Goal: Information Seeking & Learning: Learn about a topic

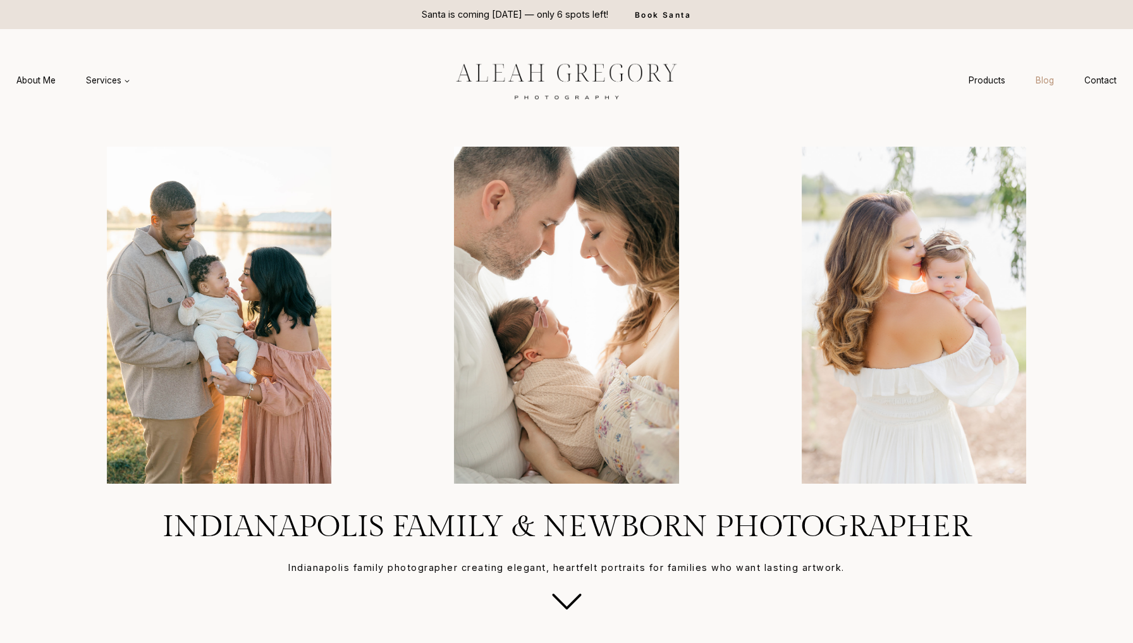
click at [1048, 82] on link "Blog" at bounding box center [1045, 80] width 49 height 23
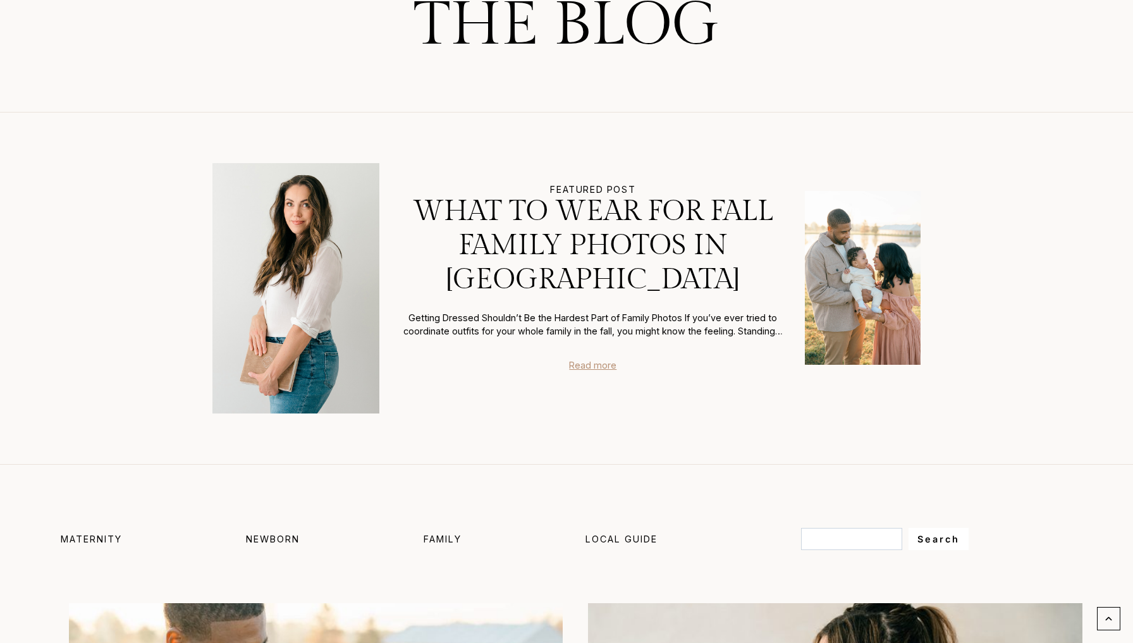
scroll to position [269, 0]
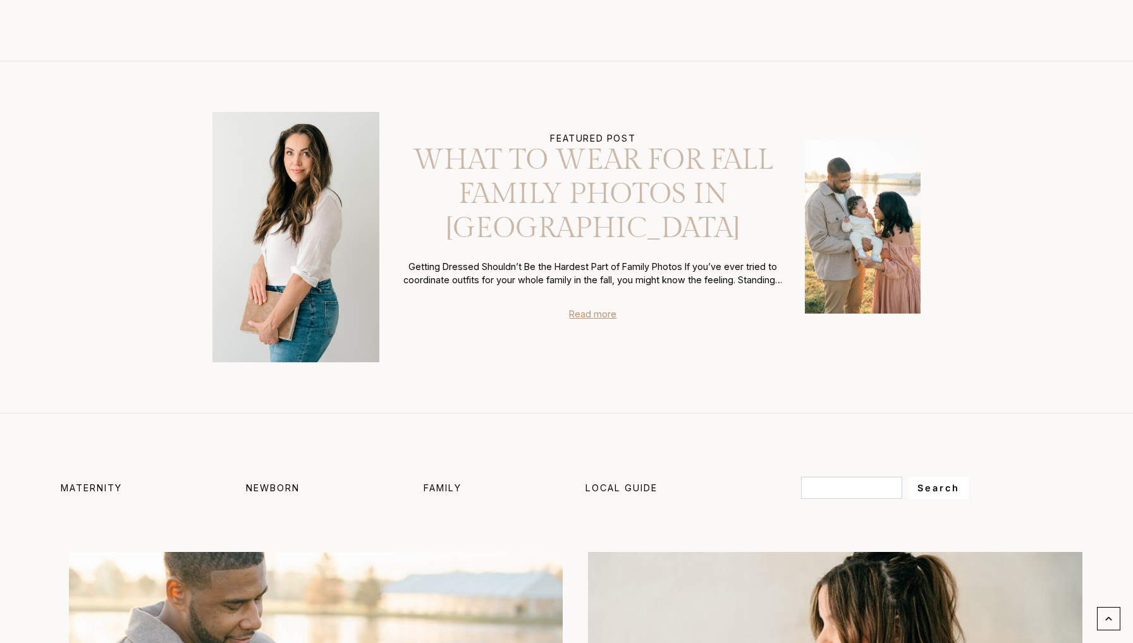
click at [610, 223] on link "What to Wear for Fall Family Photos in [GEOGRAPHIC_DATA]" at bounding box center [593, 195] width 387 height 102
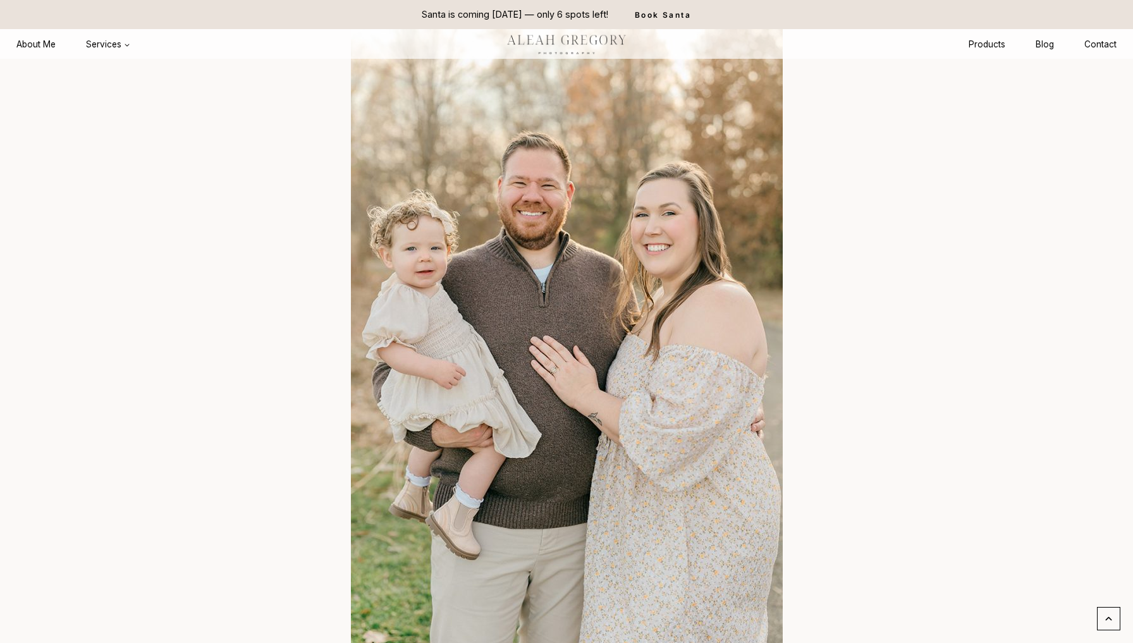
scroll to position [4556, 0]
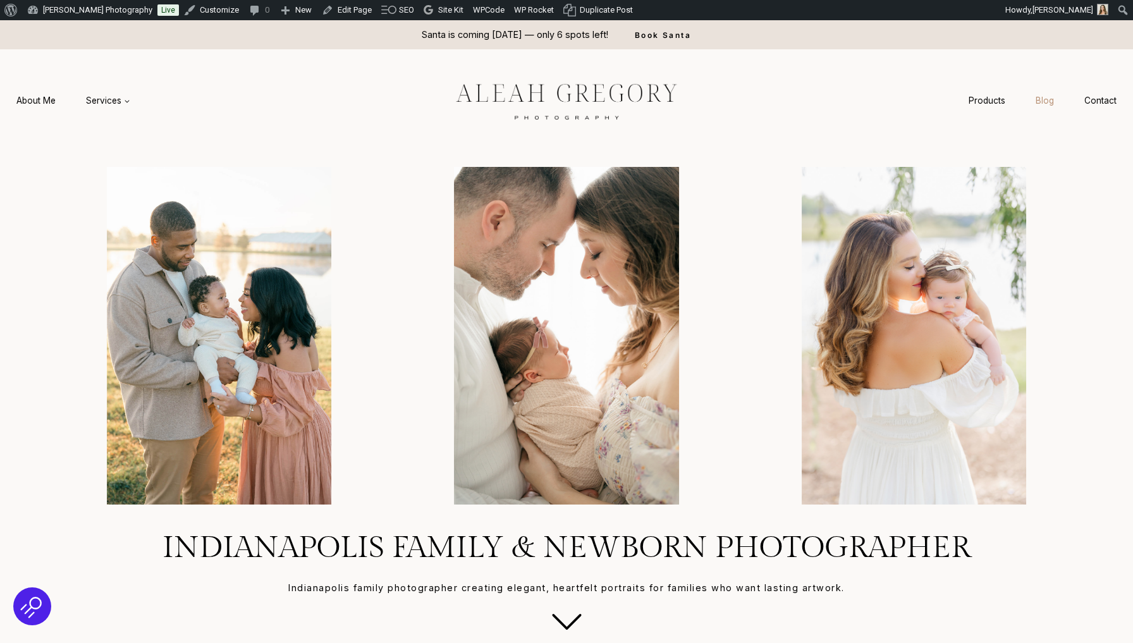
drag, startPoint x: 1052, startPoint y: 101, endPoint x: 1046, endPoint y: 101, distance: 6.4
click at [1052, 101] on link "Blog" at bounding box center [1045, 100] width 49 height 23
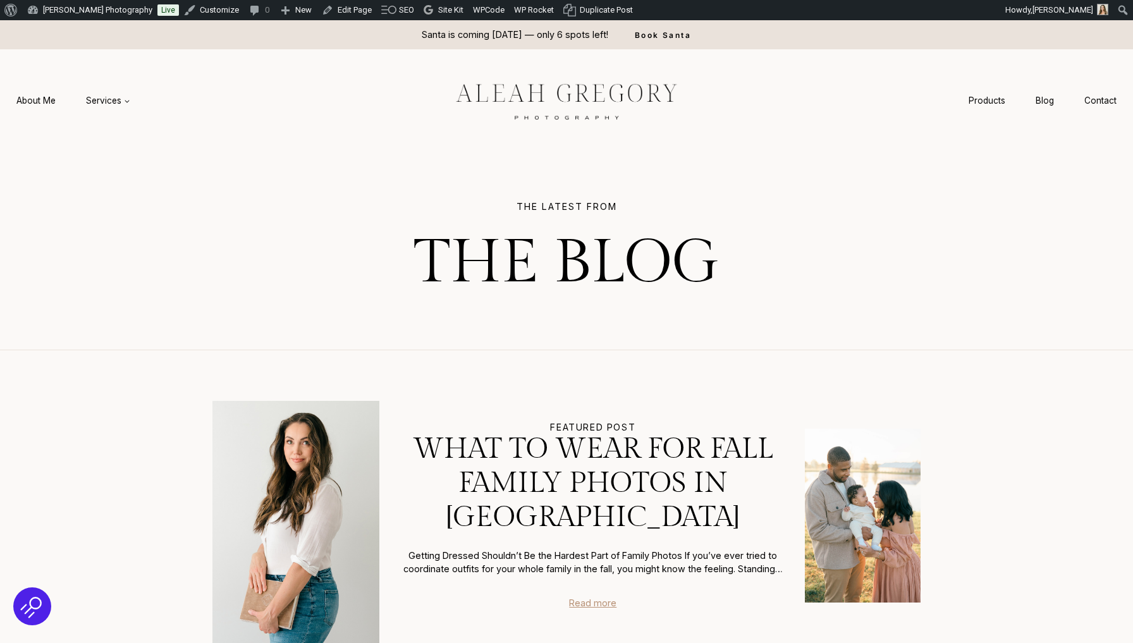
click at [582, 617] on div "FEATURED POST What to Wear for Fall Family Photos in Indianapolis Getting Dress…" at bounding box center [660, 526] width 521 height 209
click at [592, 594] on div "Getting Dressed Shouldn’t Be the Hardest Part of Family Photos If you’ve ever t…" at bounding box center [593, 579] width 387 height 61
click at [594, 601] on link "Read more" at bounding box center [592, 603] width 47 height 14
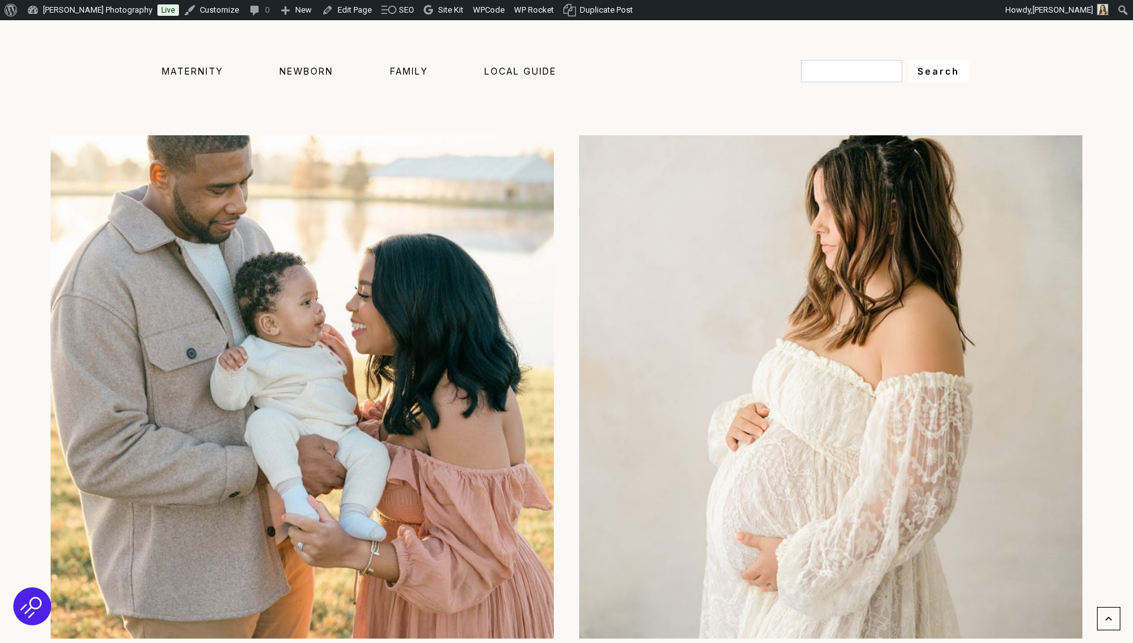
scroll to position [730, 0]
